Goal: Task Accomplishment & Management: Manage account settings

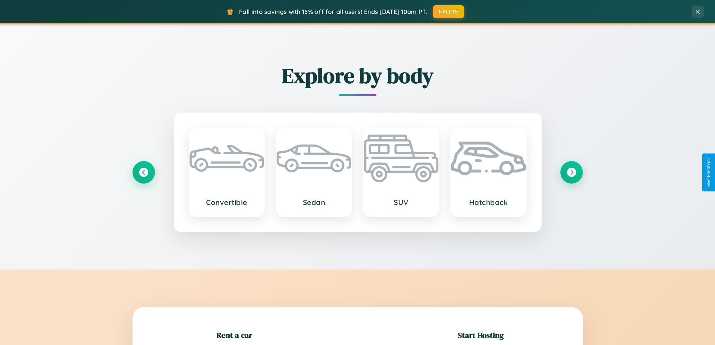
scroll to position [162, 0]
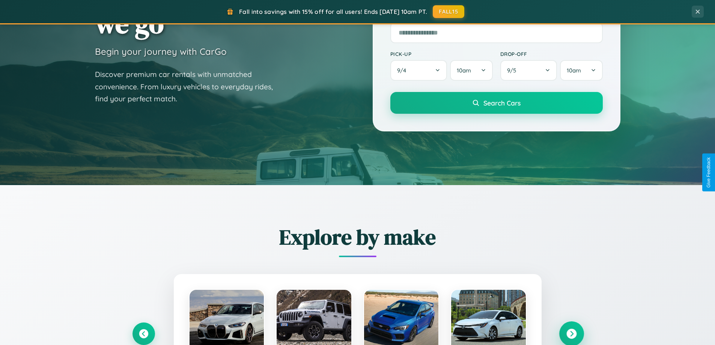
click at [572, 334] on icon at bounding box center [572, 334] width 10 height 10
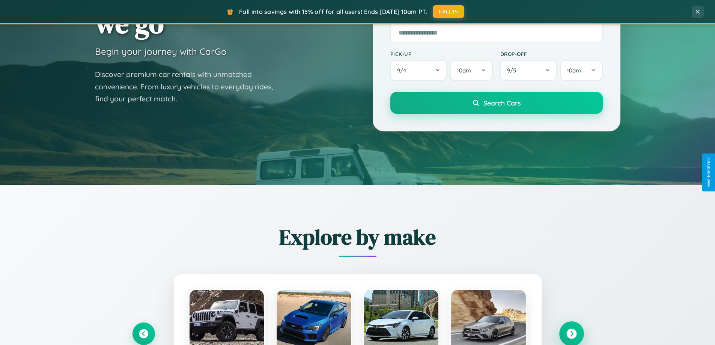
click at [572, 333] on icon at bounding box center [572, 334] width 10 height 10
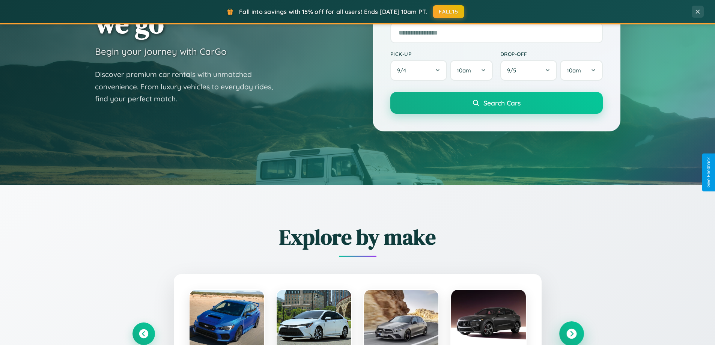
scroll to position [1445, 0]
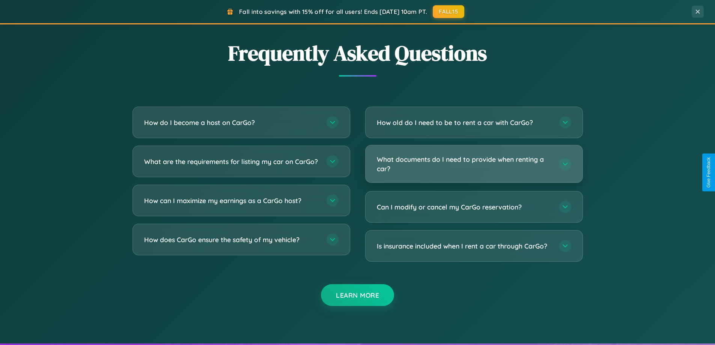
click at [474, 164] on h3 "What documents do I need to provide when renting a car?" at bounding box center [464, 164] width 175 height 18
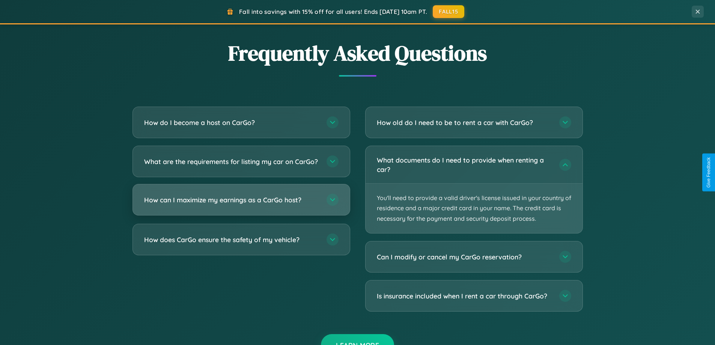
click at [241, 205] on h3 "How can I maximize my earnings as a CarGo host?" at bounding box center [231, 199] width 175 height 9
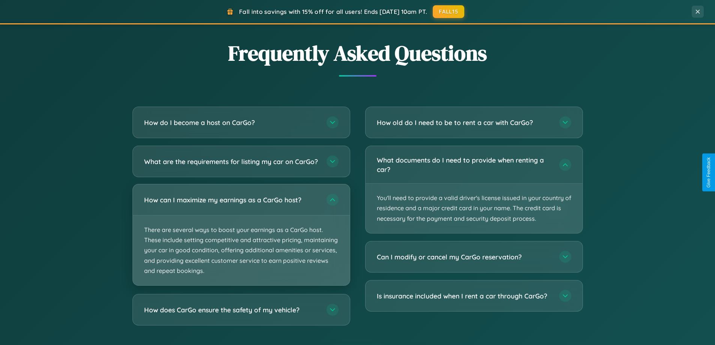
click at [241, 241] on p "There are several ways to boost your earnings as a CarGo host. These include se…" at bounding box center [241, 251] width 217 height 70
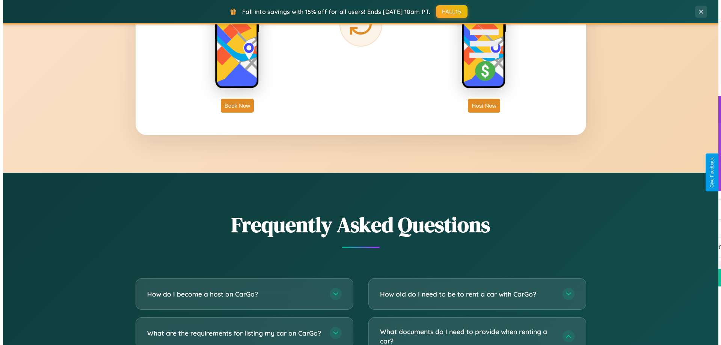
scroll to position [0, 0]
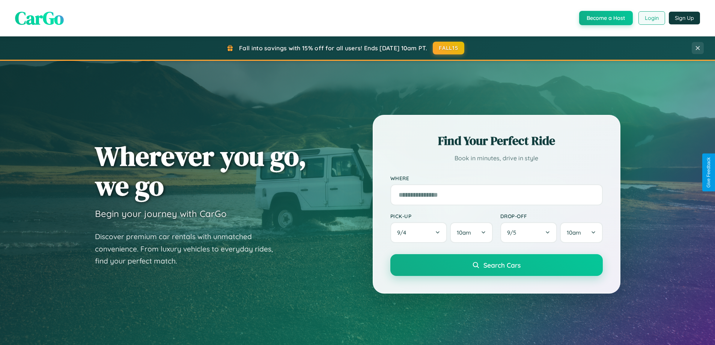
click at [652, 18] on button "Login" at bounding box center [652, 18] width 27 height 14
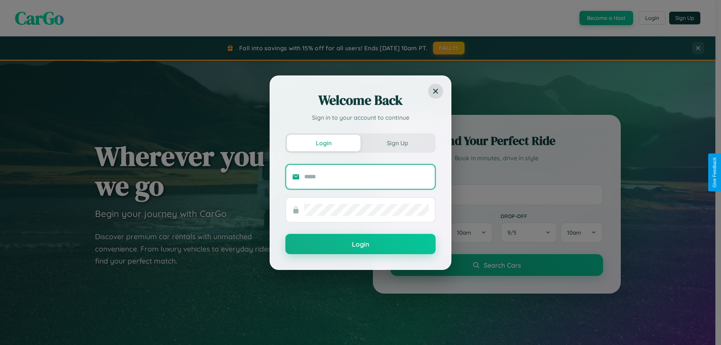
click at [367, 177] on input "text" at bounding box center [366, 177] width 125 height 12
type input "**********"
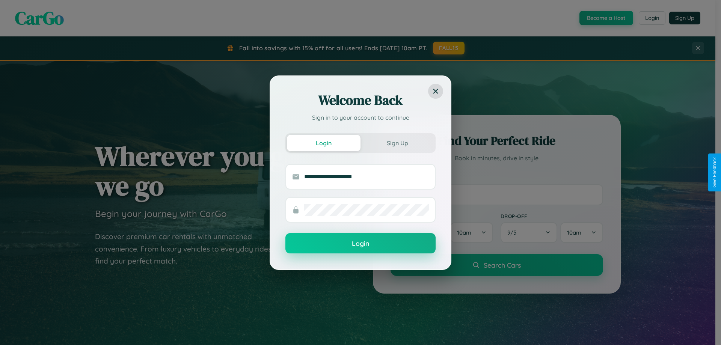
click at [361, 244] on button "Login" at bounding box center [360, 243] width 150 height 20
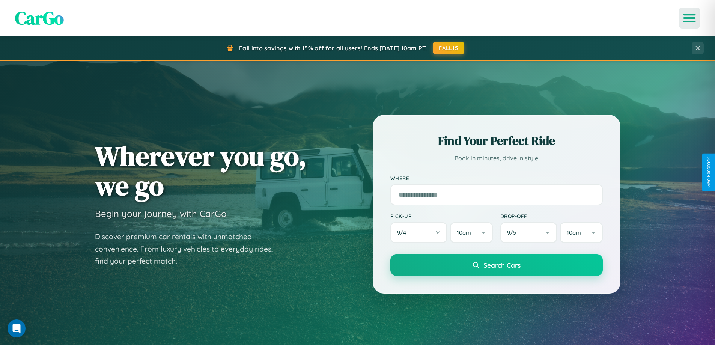
click at [690, 18] on icon "Open menu" at bounding box center [690, 18] width 11 height 7
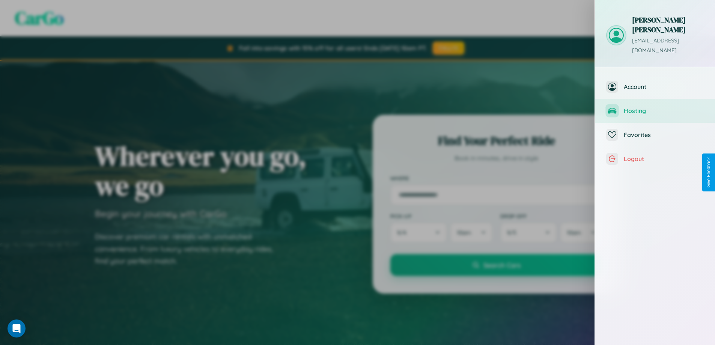
click at [655, 107] on span "Hosting" at bounding box center [664, 111] width 80 height 8
